Goal: Task Accomplishment & Management: Complete application form

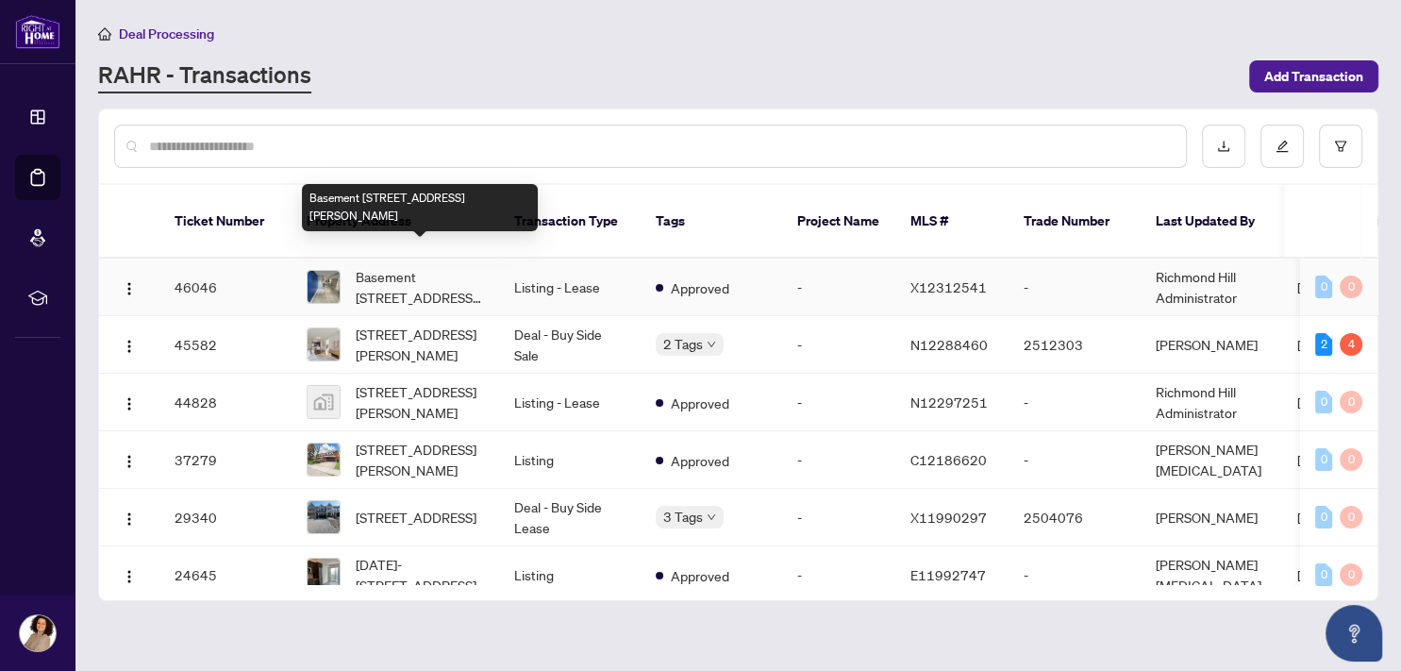
click at [440, 267] on span "Basement [STREET_ADDRESS][PERSON_NAME]" at bounding box center [420, 287] width 128 height 42
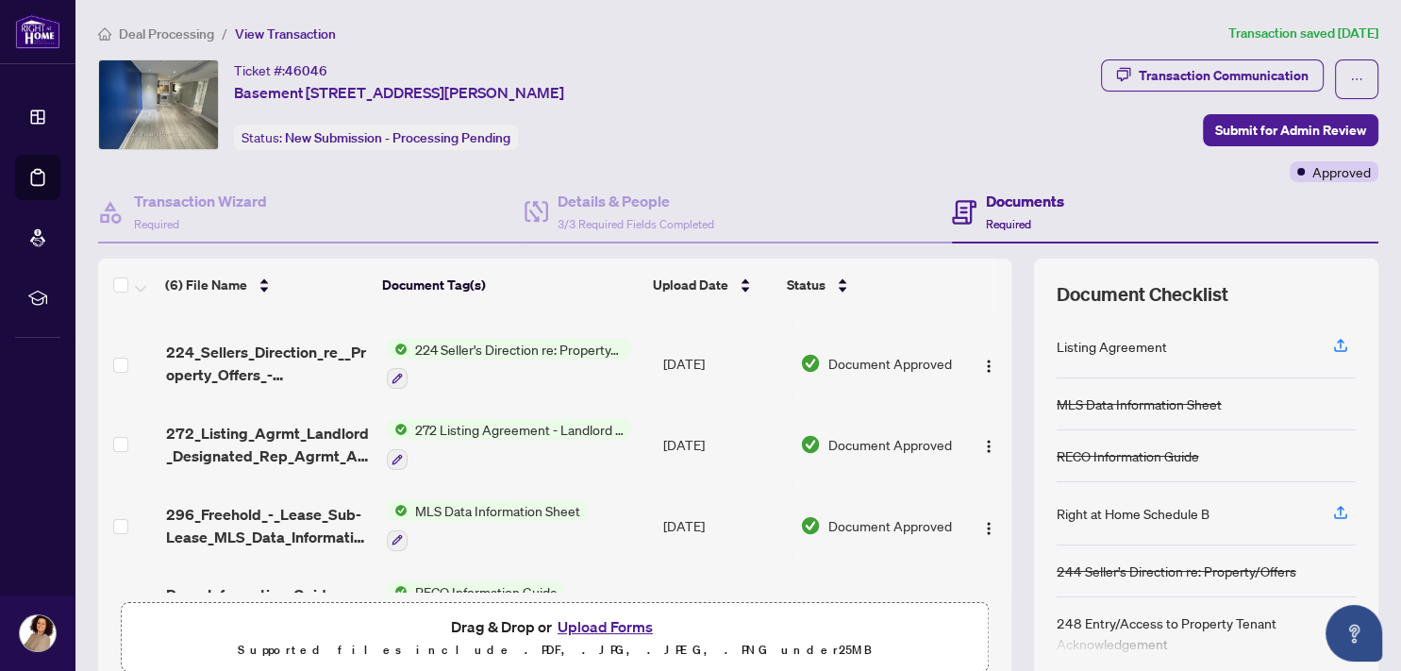
scroll to position [208, 0]
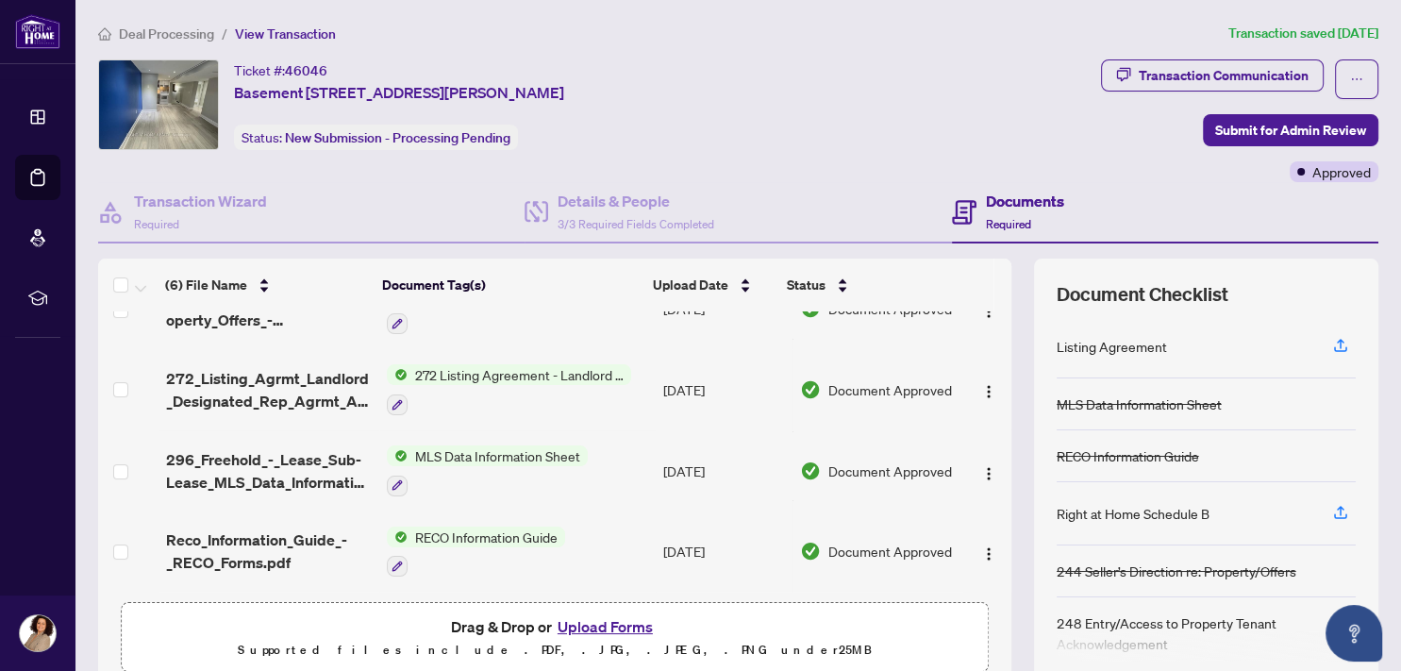
click at [619, 622] on button "Upload Forms" at bounding box center [605, 626] width 107 height 25
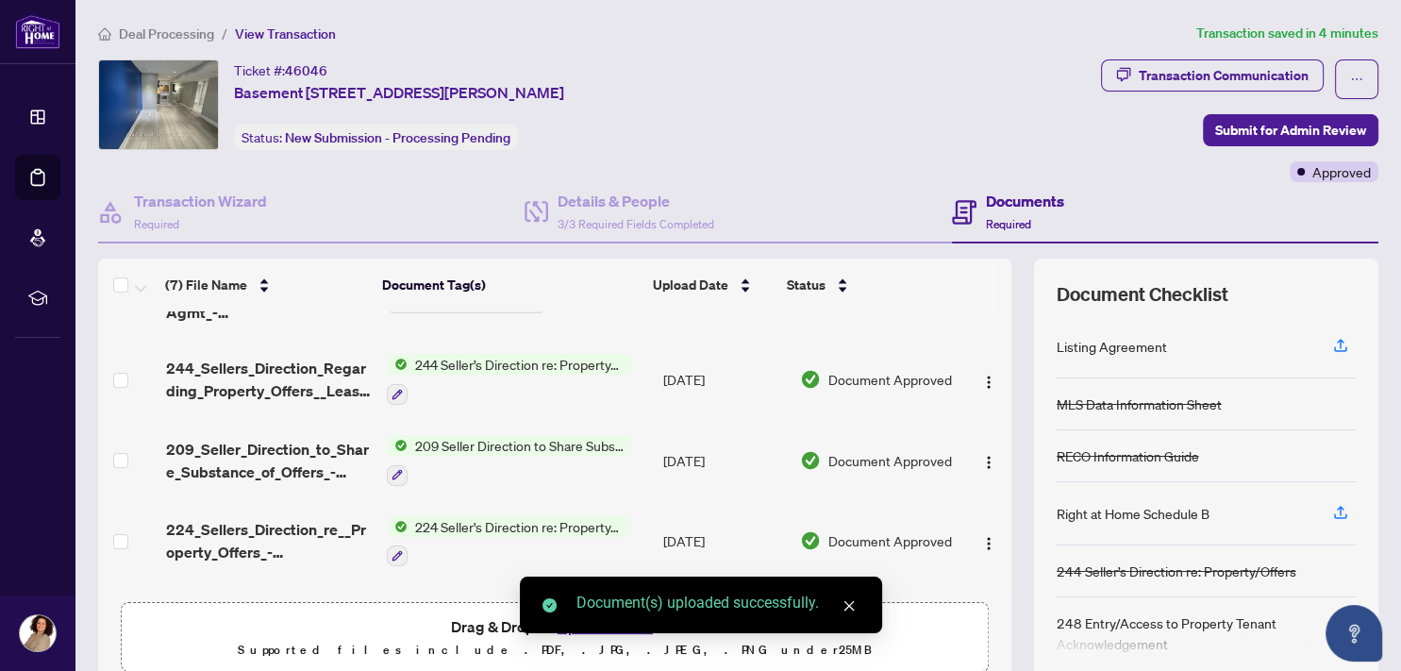
scroll to position [0, 0]
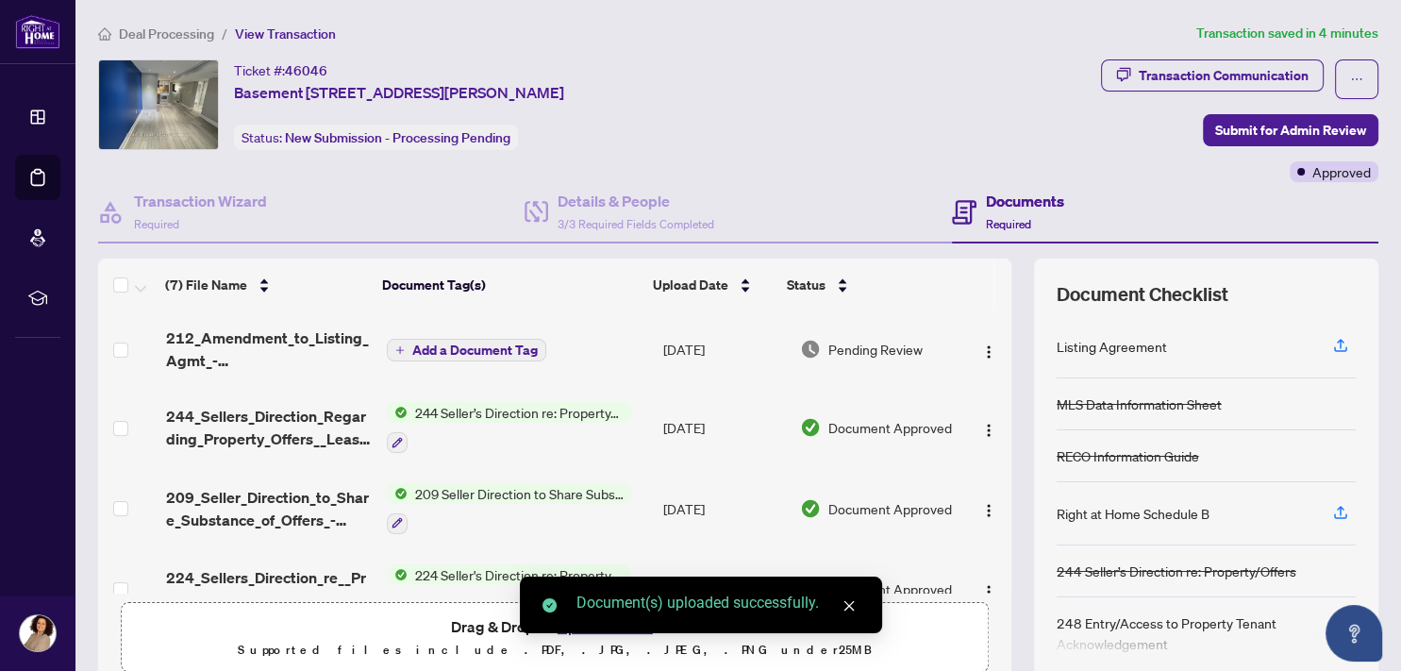
click at [451, 344] on span "Add a Document Tag" at bounding box center [475, 350] width 126 height 13
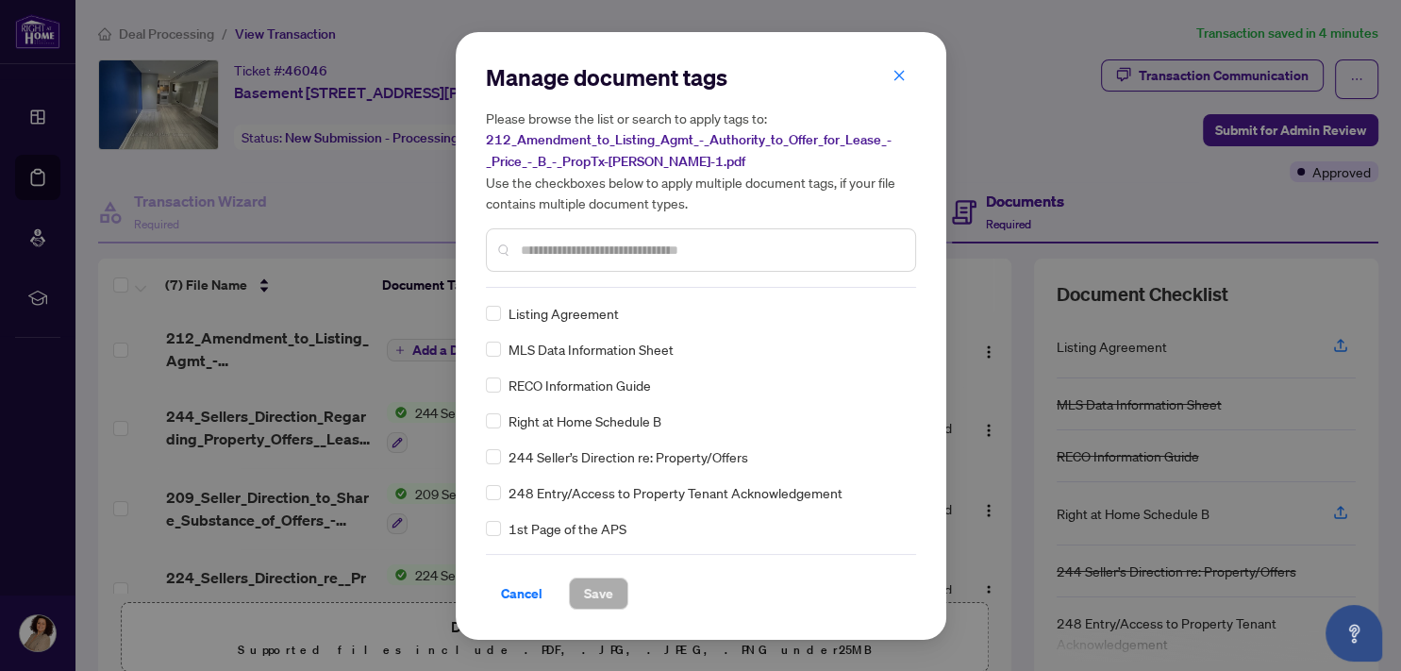
click at [518, 277] on div "Manage document tags Please browse the list or search to apply tags to: 212_Ame…" at bounding box center [701, 175] width 430 height 226
click at [564, 253] on input "text" at bounding box center [710, 250] width 379 height 21
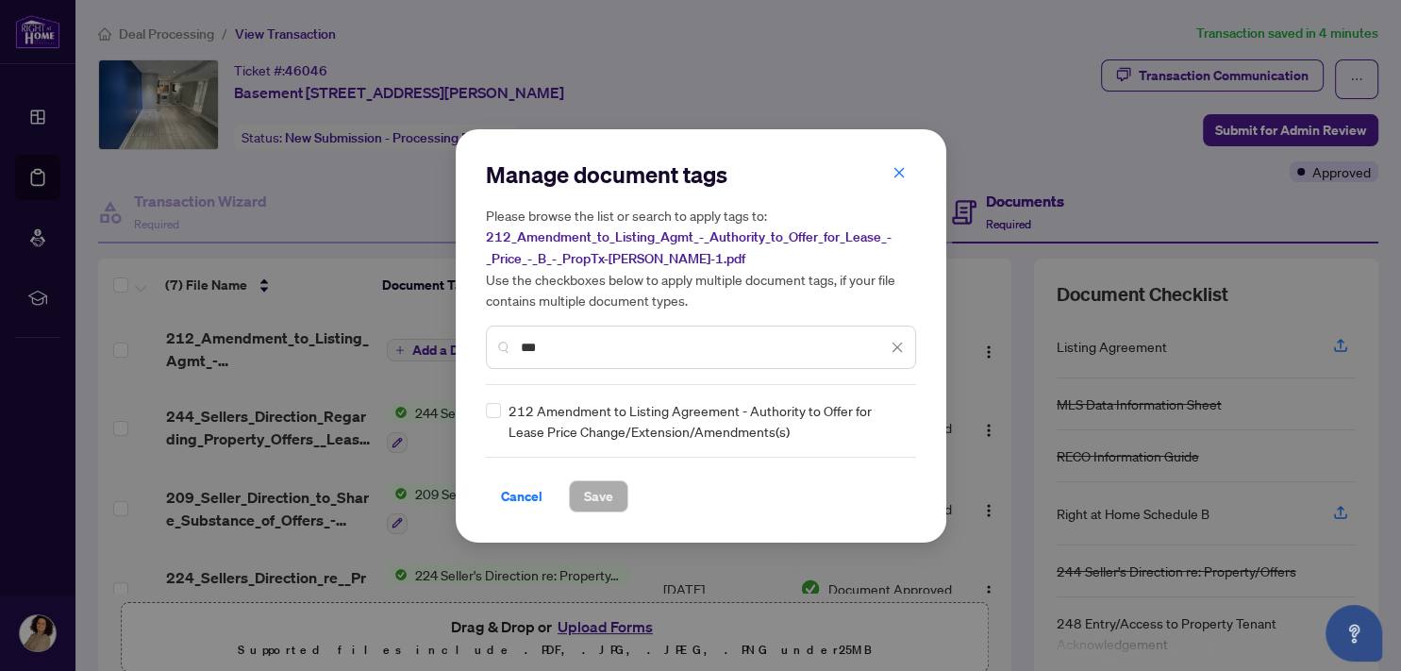
type input "***"
click at [603, 496] on span "Save" at bounding box center [598, 496] width 29 height 30
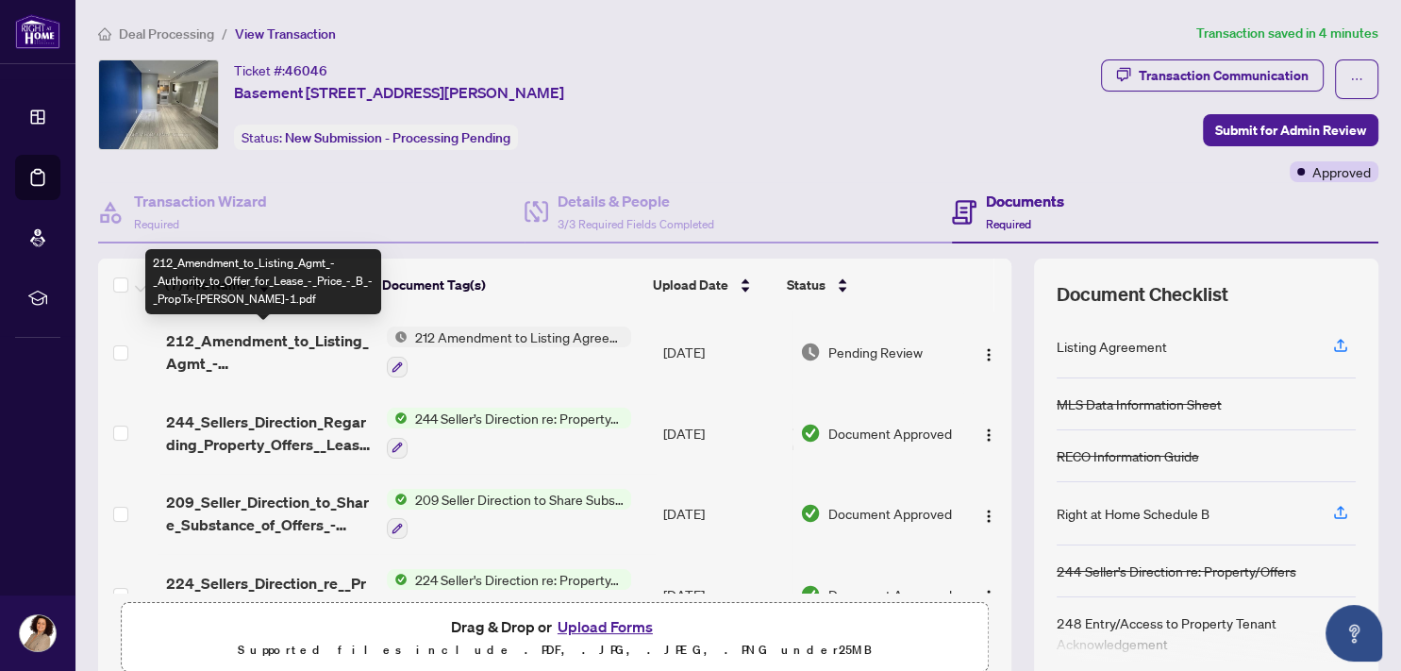
click at [293, 342] on span "212_Amendment_to_Listing_Agmt_-_Authority_to_Offer_for_Lease_-_Price_-_B_-_Prop…" at bounding box center [269, 351] width 206 height 45
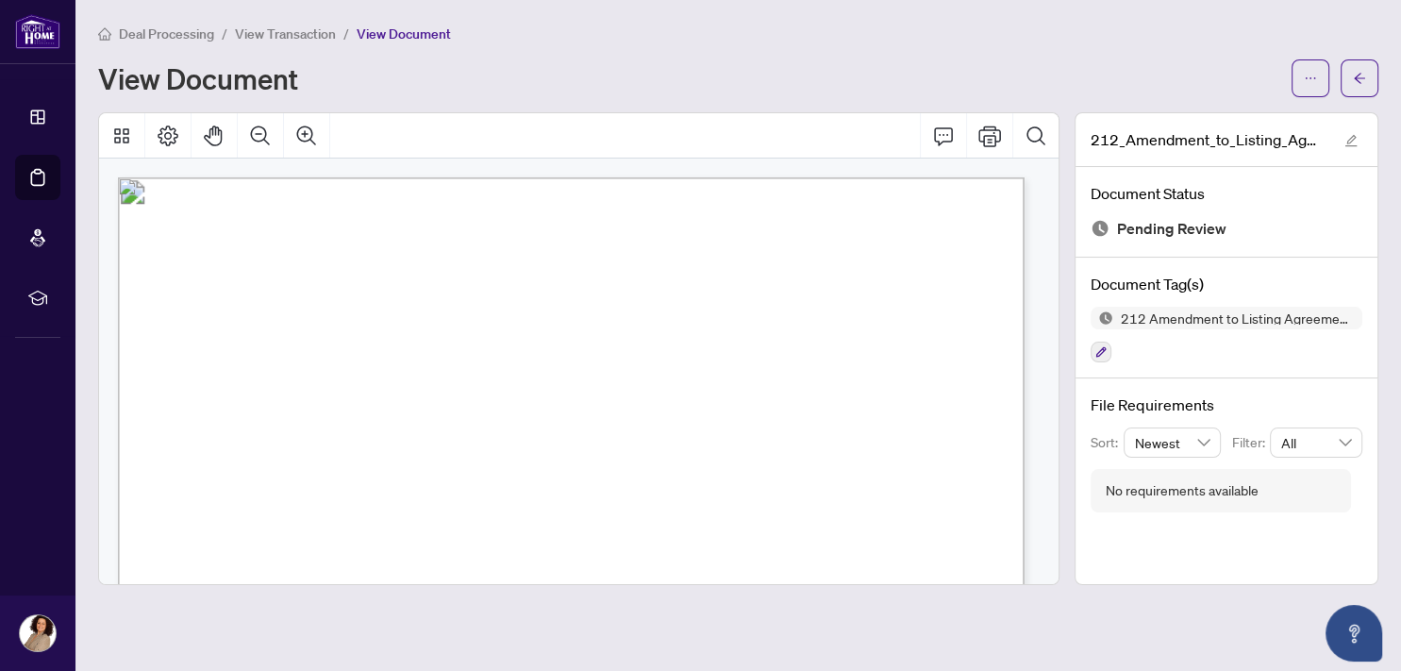
click at [286, 32] on span "View Transaction" at bounding box center [285, 33] width 101 height 17
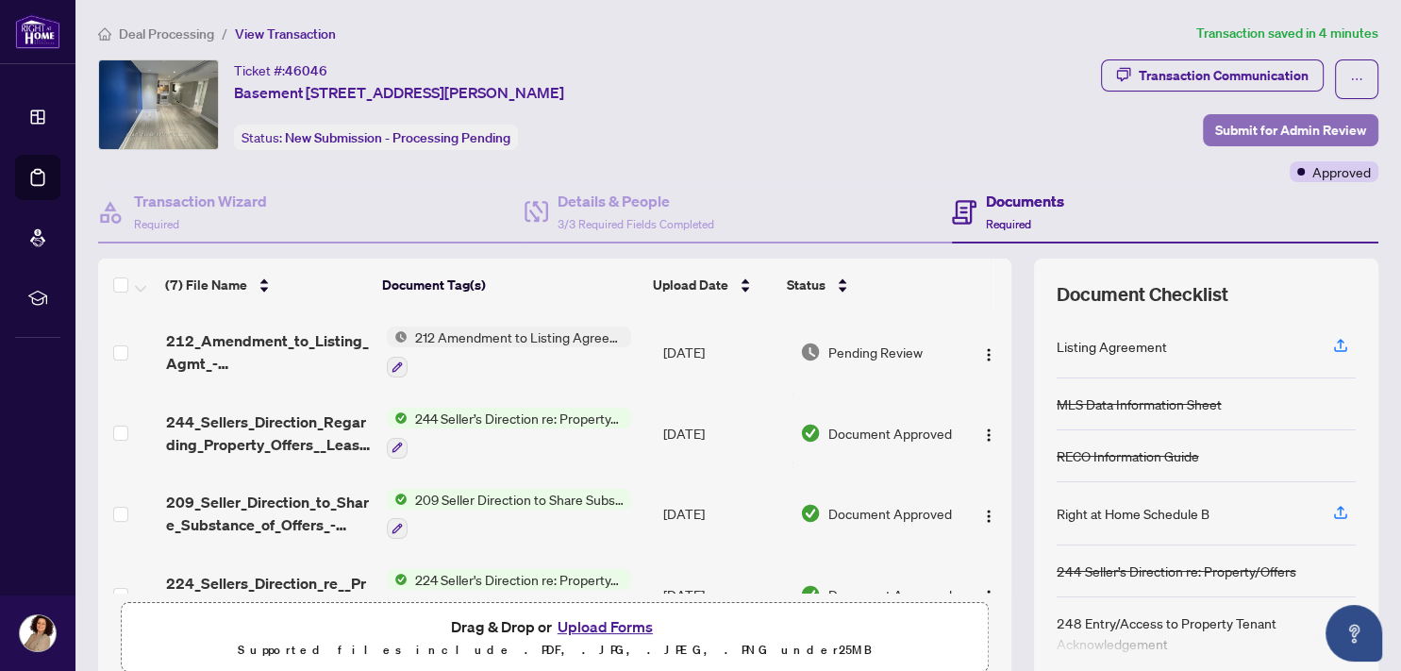
click at [1251, 132] on span "Submit for Admin Review" at bounding box center [1291, 130] width 151 height 30
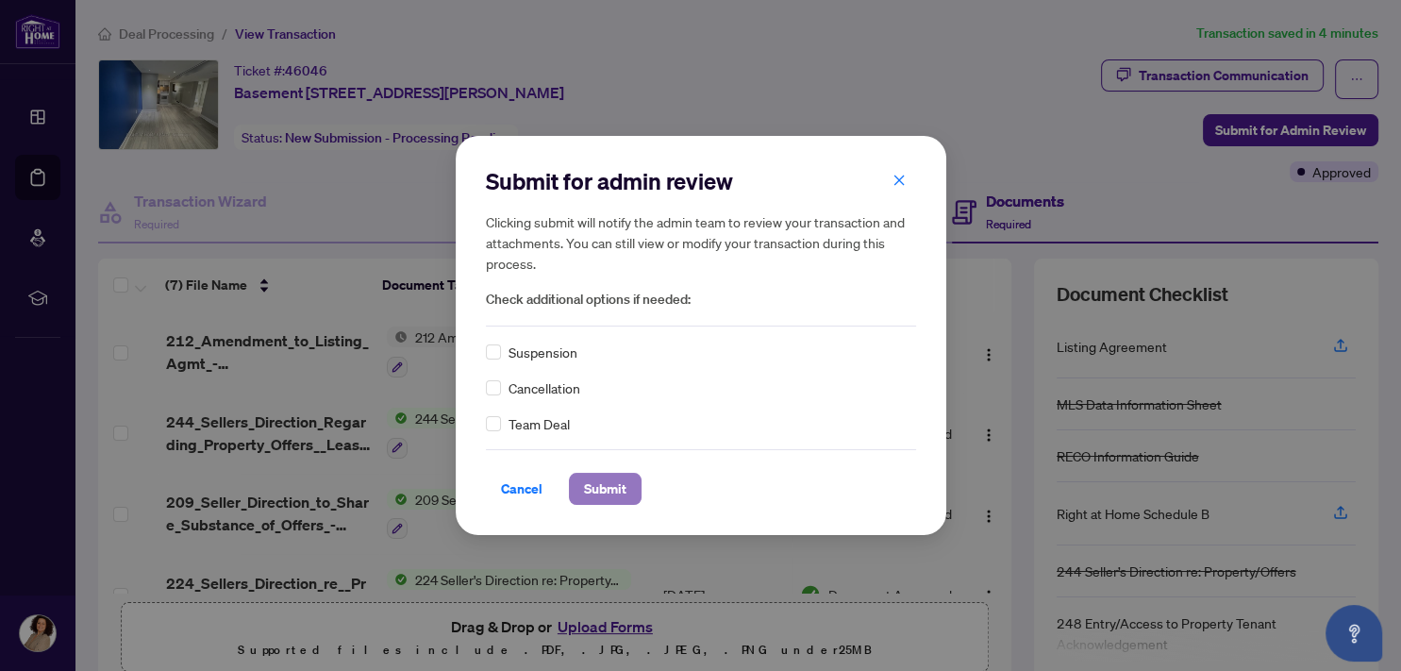
click at [610, 491] on span "Submit" at bounding box center [605, 489] width 42 height 30
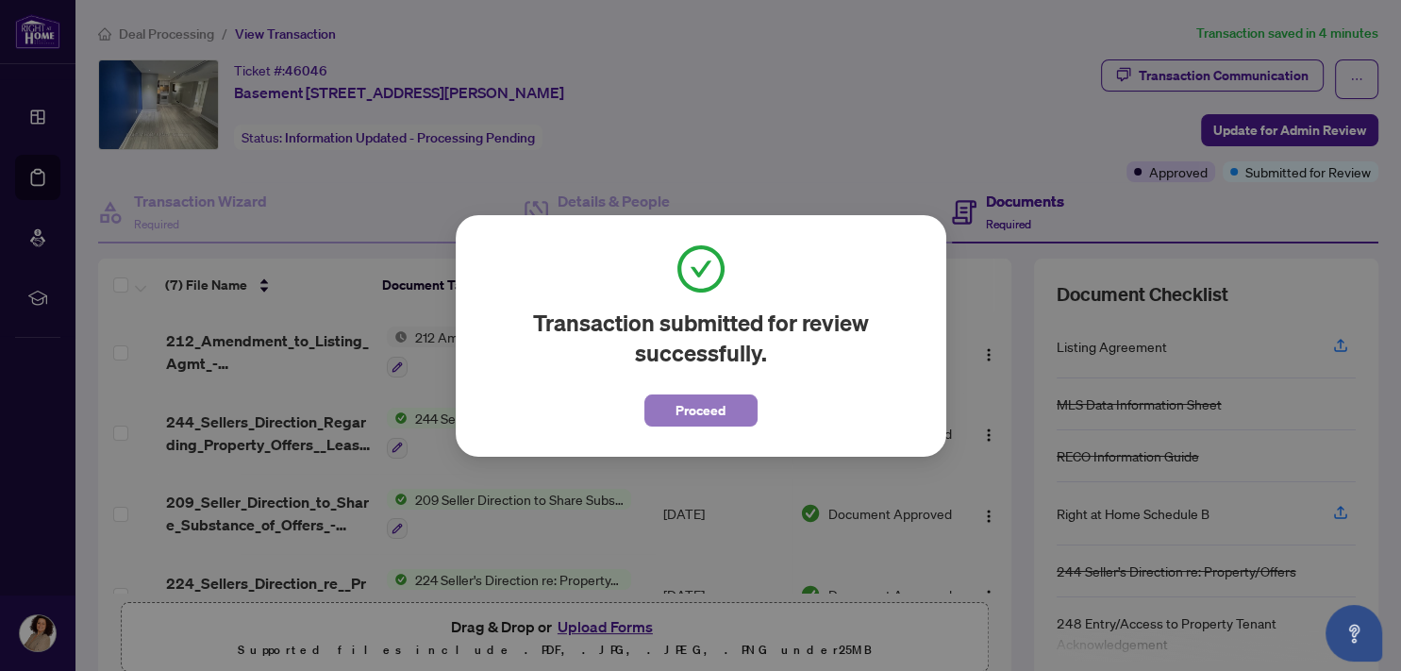
click at [708, 413] on span "Proceed" at bounding box center [701, 410] width 50 height 30
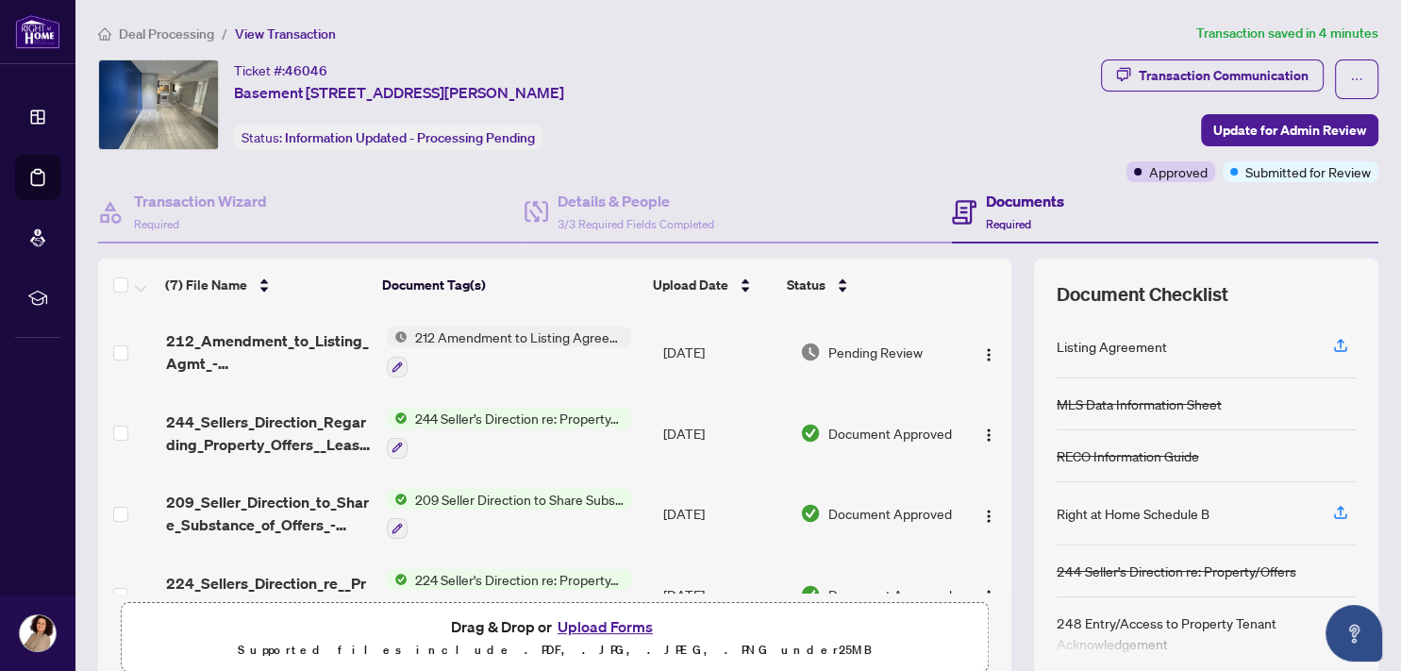
click at [173, 34] on span "Deal Processing" at bounding box center [166, 33] width 95 height 17
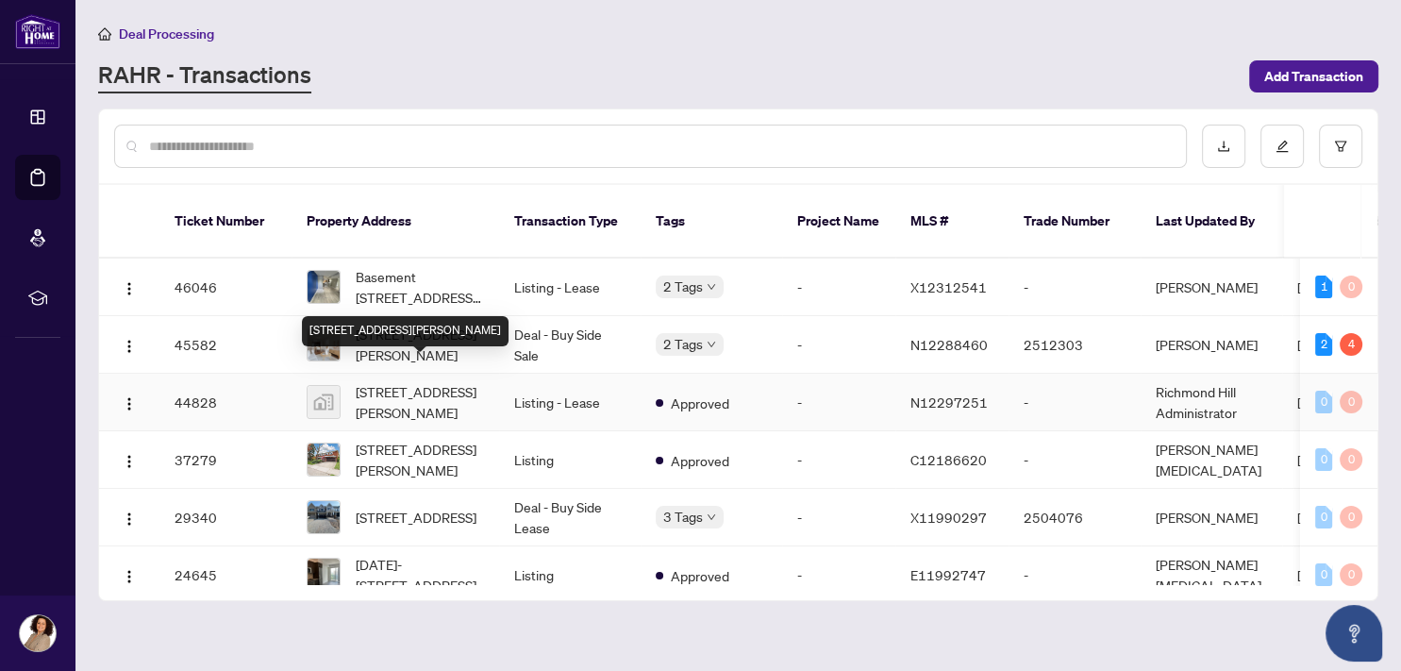
click at [413, 381] on span "[STREET_ADDRESS][PERSON_NAME]" at bounding box center [420, 402] width 128 height 42
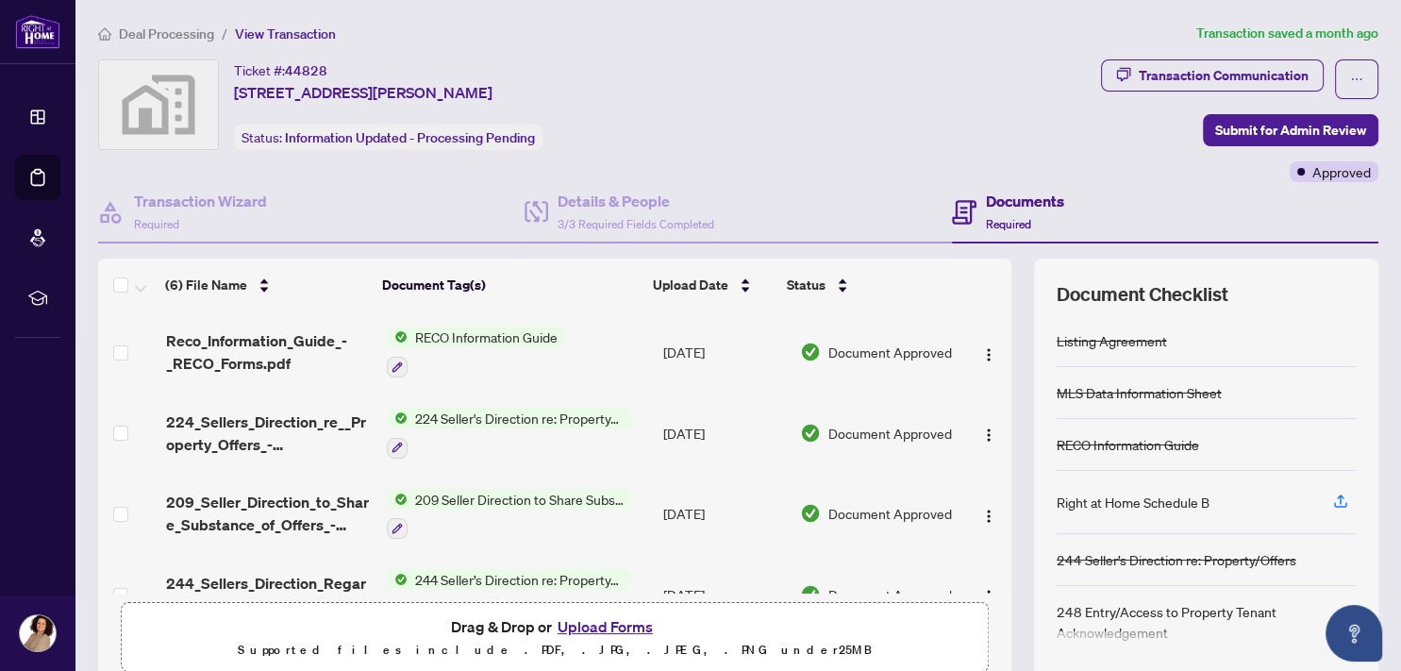
scroll to position [3, 0]
click at [570, 623] on button "Upload Forms" at bounding box center [605, 626] width 107 height 25
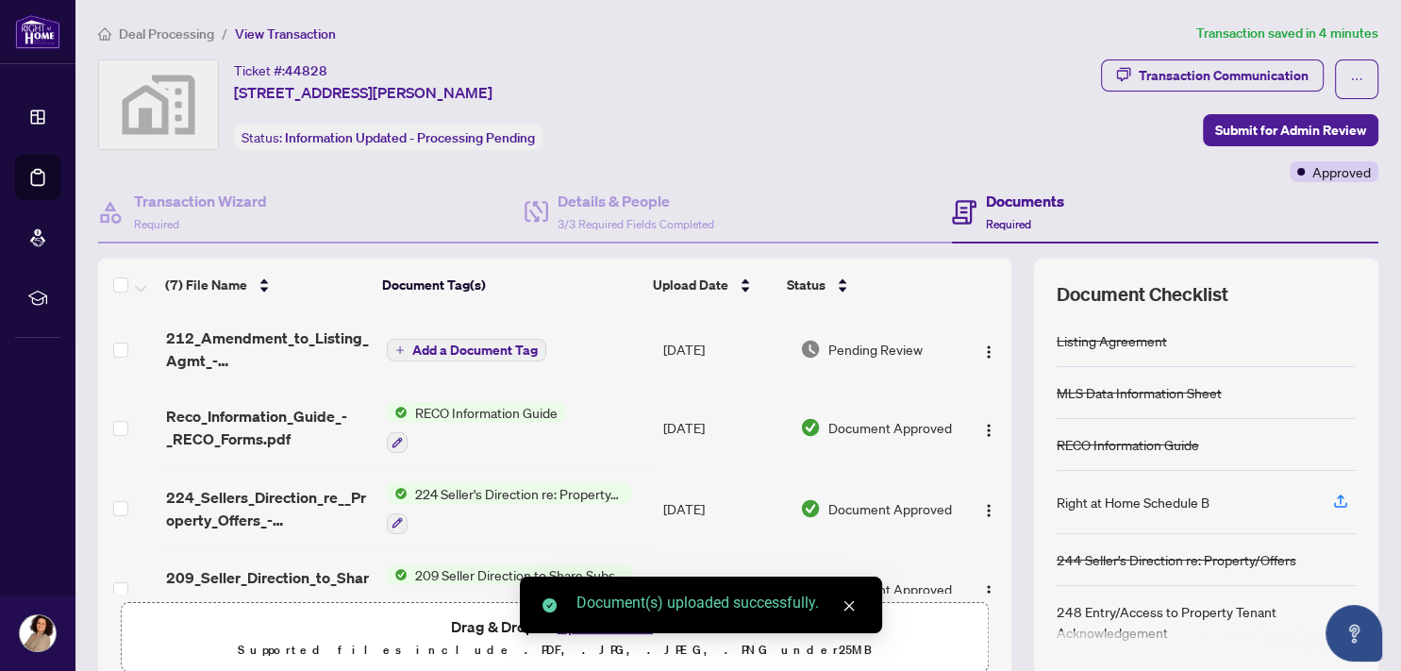
click at [453, 344] on span "Add a Document Tag" at bounding box center [475, 350] width 126 height 13
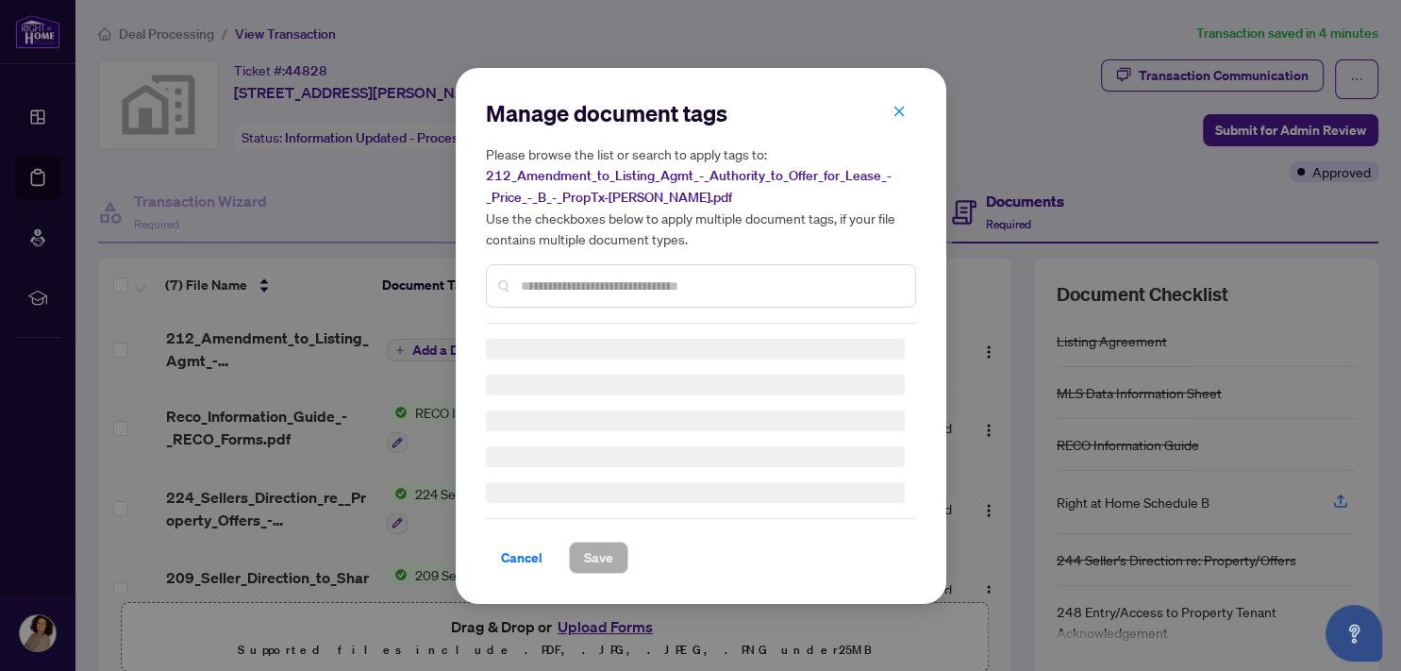
click at [562, 282] on div "Manage document tags Please browse the list or search to apply tags to: 212_Ame…" at bounding box center [701, 211] width 430 height 226
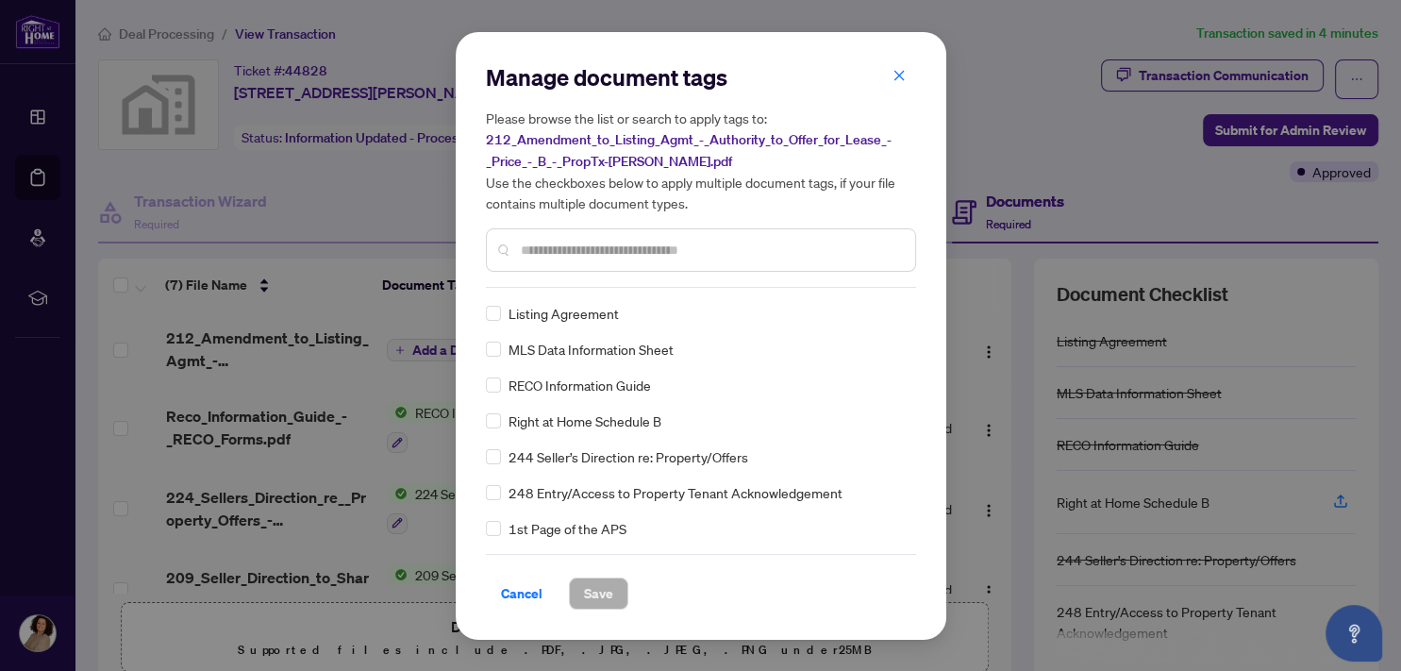
click at [588, 250] on input "text" at bounding box center [710, 250] width 379 height 21
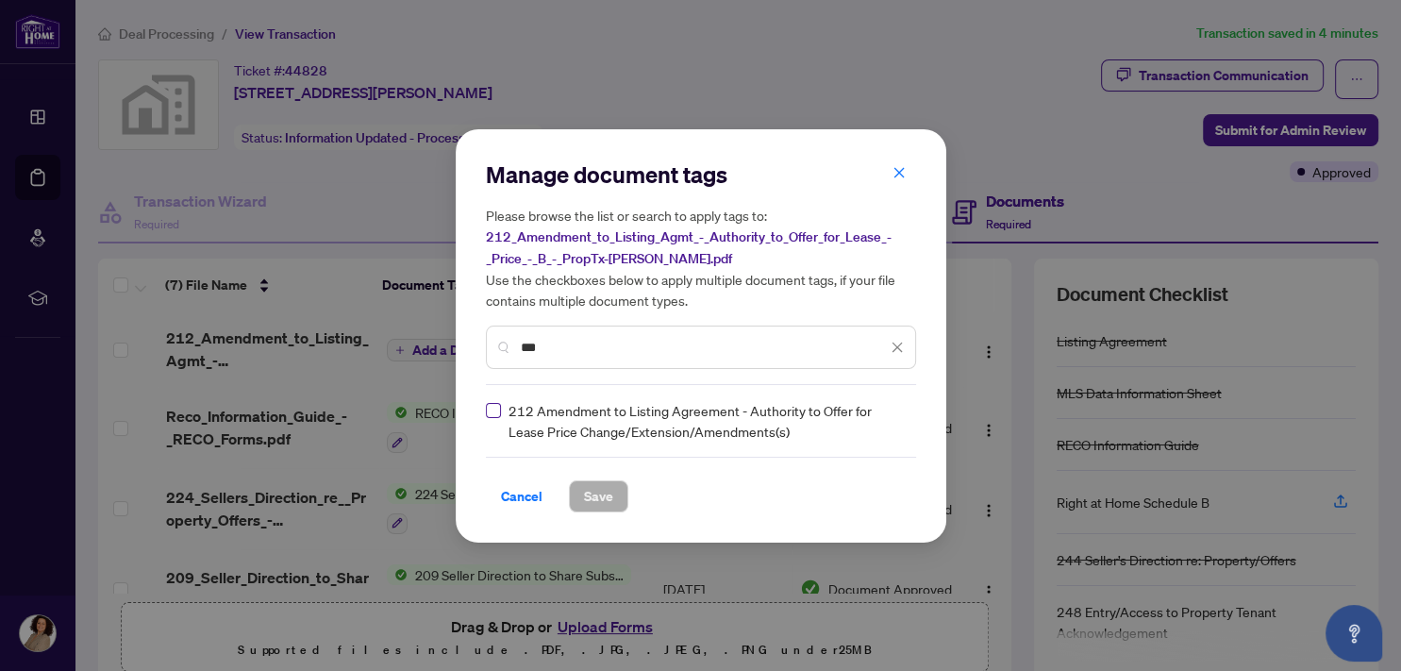
type input "***"
click at [598, 496] on span "Save" at bounding box center [598, 496] width 29 height 30
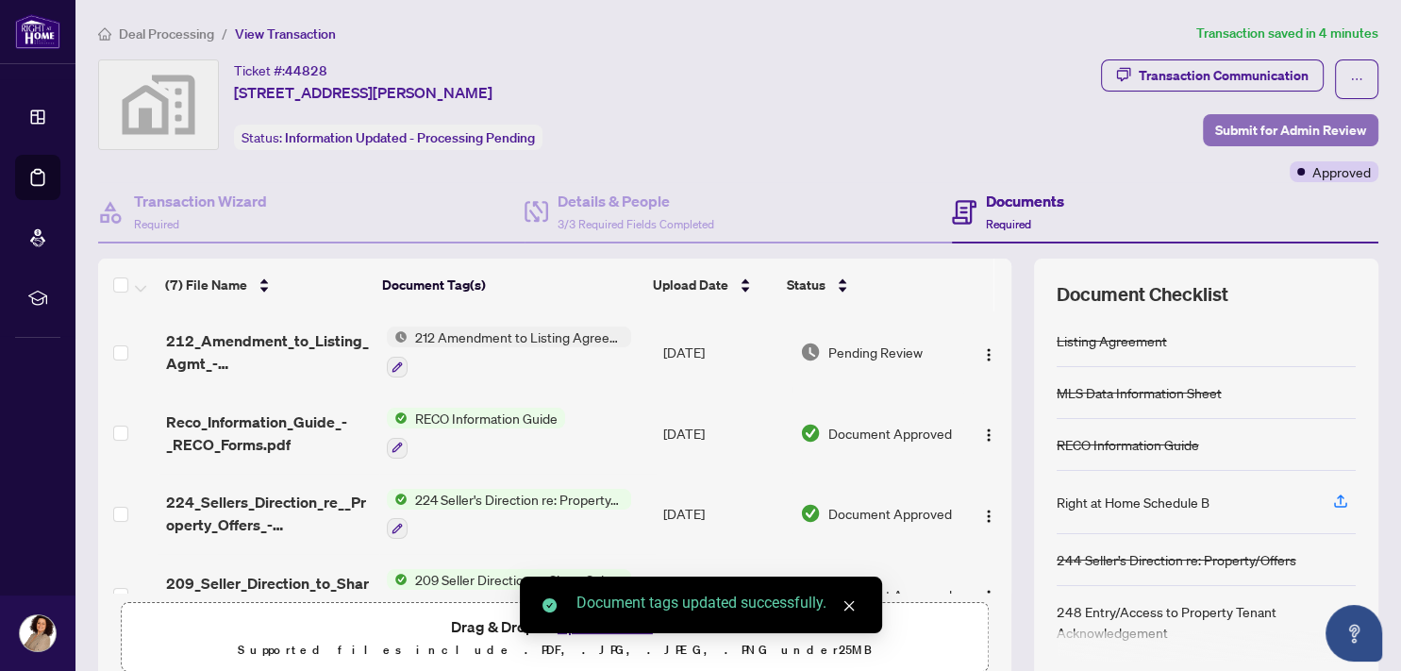
click at [1295, 131] on span "Submit for Admin Review" at bounding box center [1291, 130] width 151 height 30
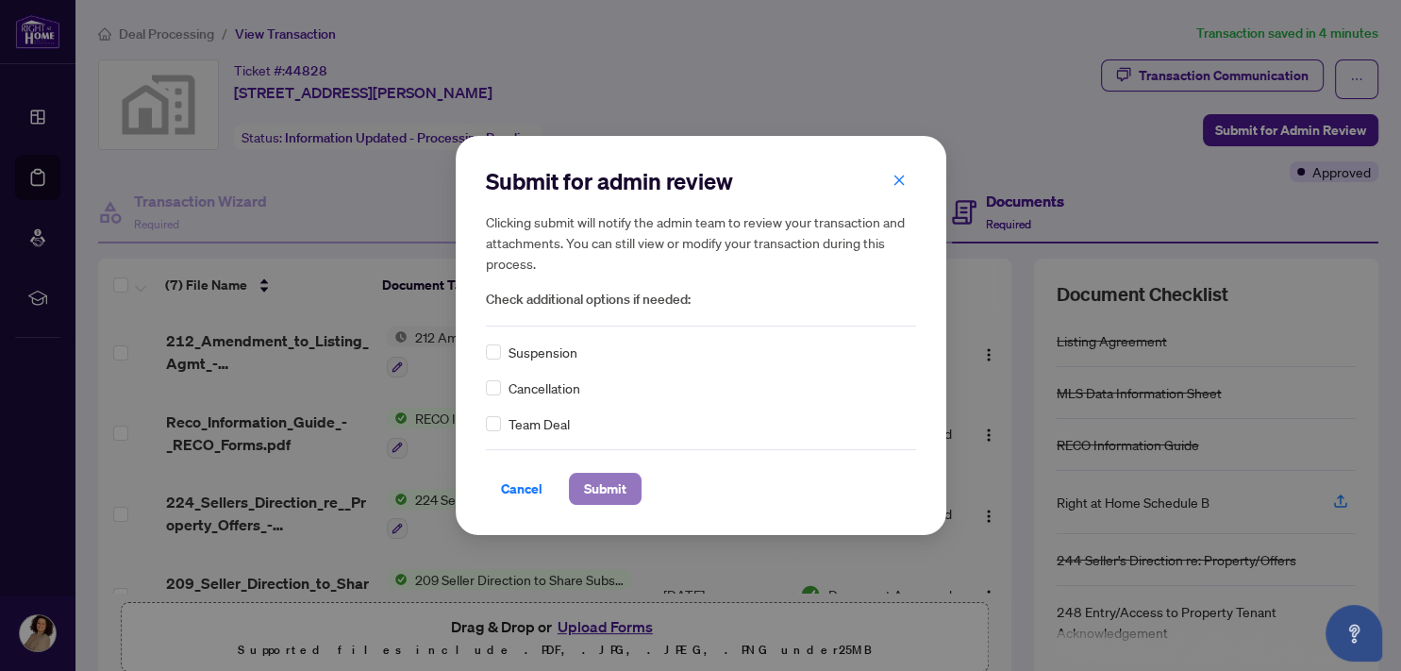
click at [616, 488] on span "Submit" at bounding box center [605, 489] width 42 height 30
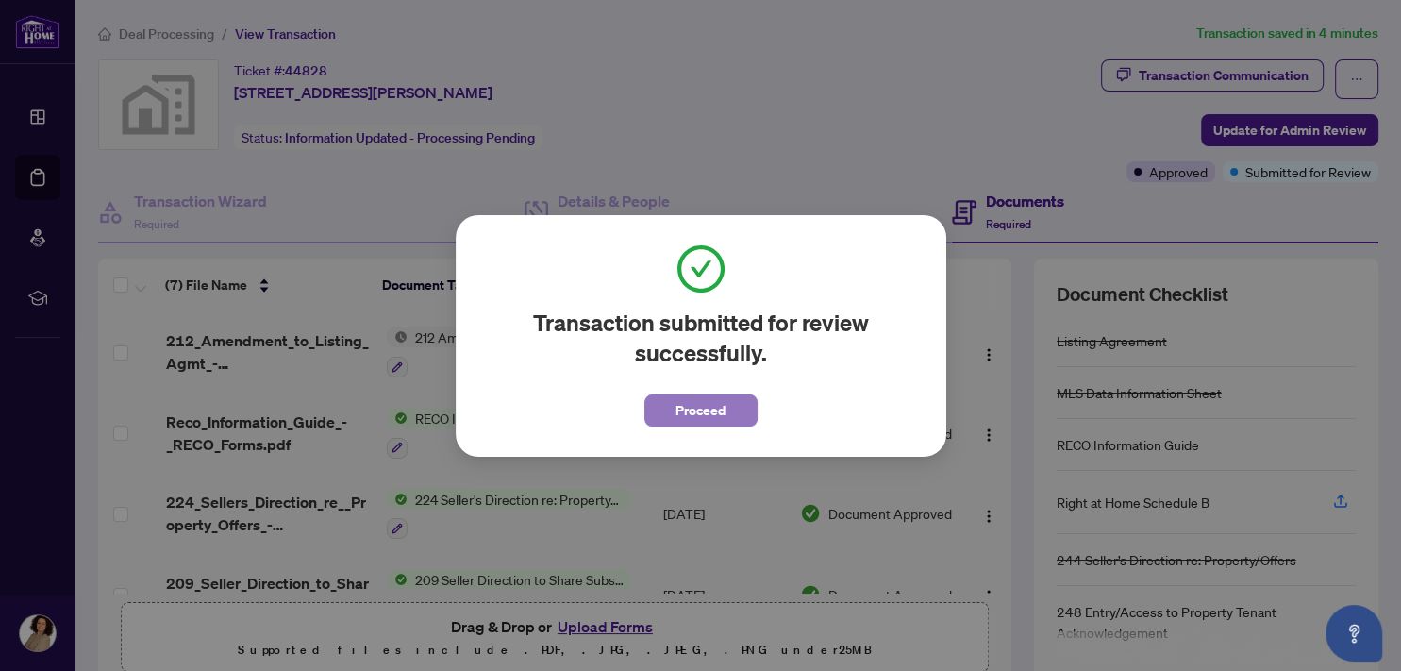
click at [706, 415] on span "Proceed" at bounding box center [701, 410] width 50 height 30
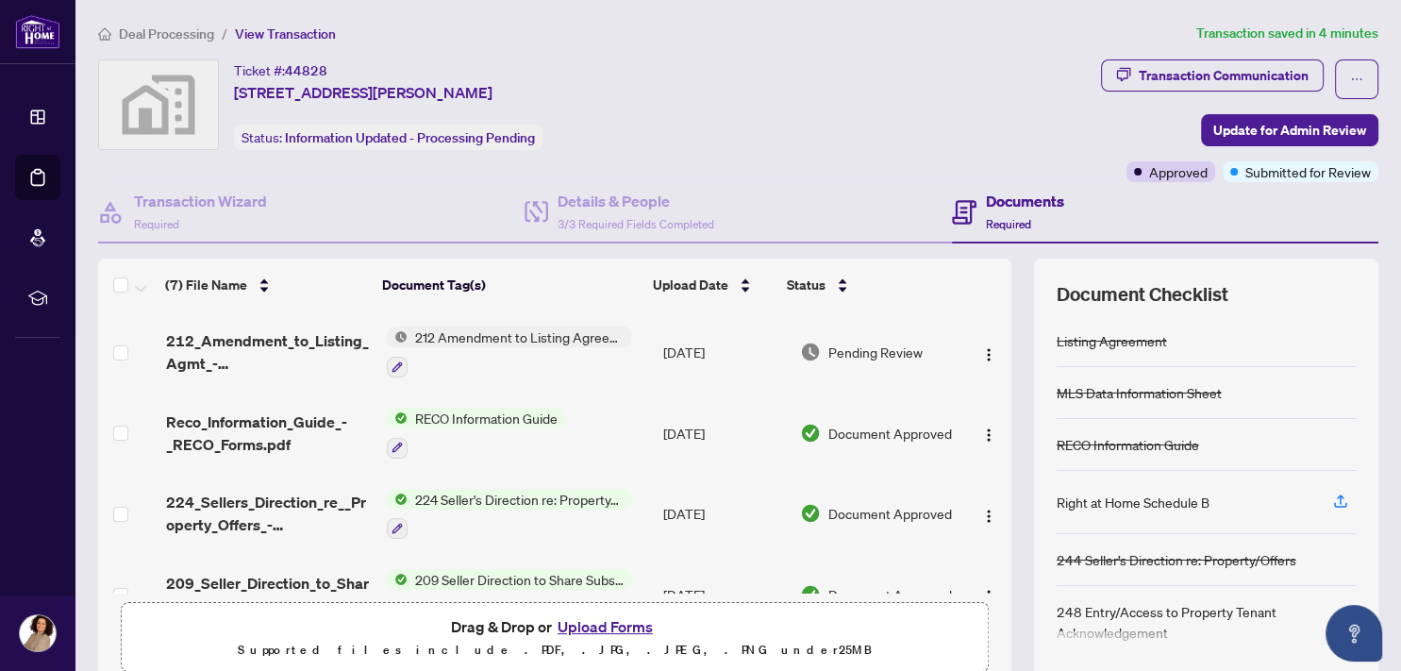
click at [187, 35] on span "Deal Processing" at bounding box center [166, 33] width 95 height 17
